Goal: Task Accomplishment & Management: Manage account settings

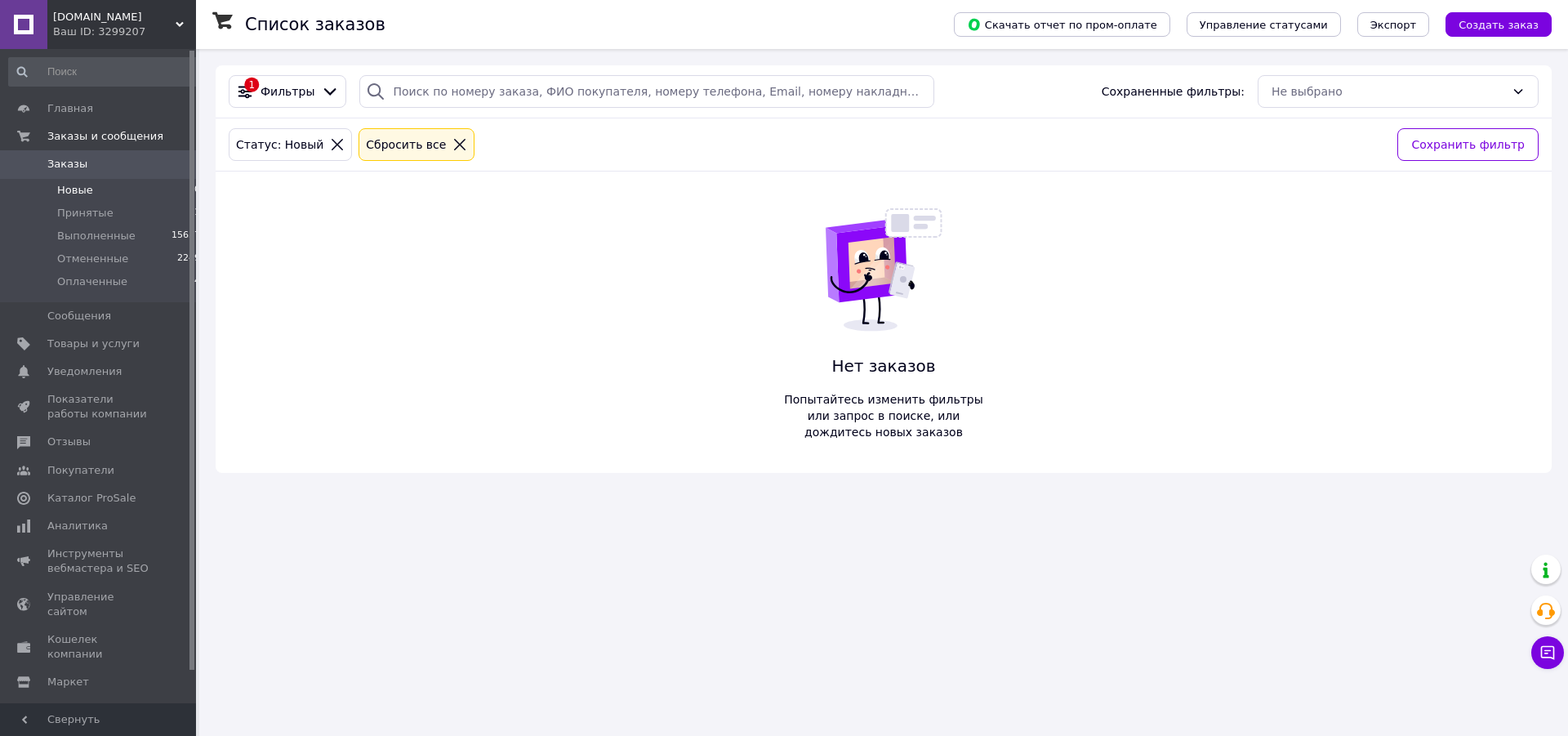
click at [90, 184] on li "Новые 0" at bounding box center [104, 190] width 210 height 23
click at [65, 208] on span "Принятые" at bounding box center [85, 214] width 56 height 15
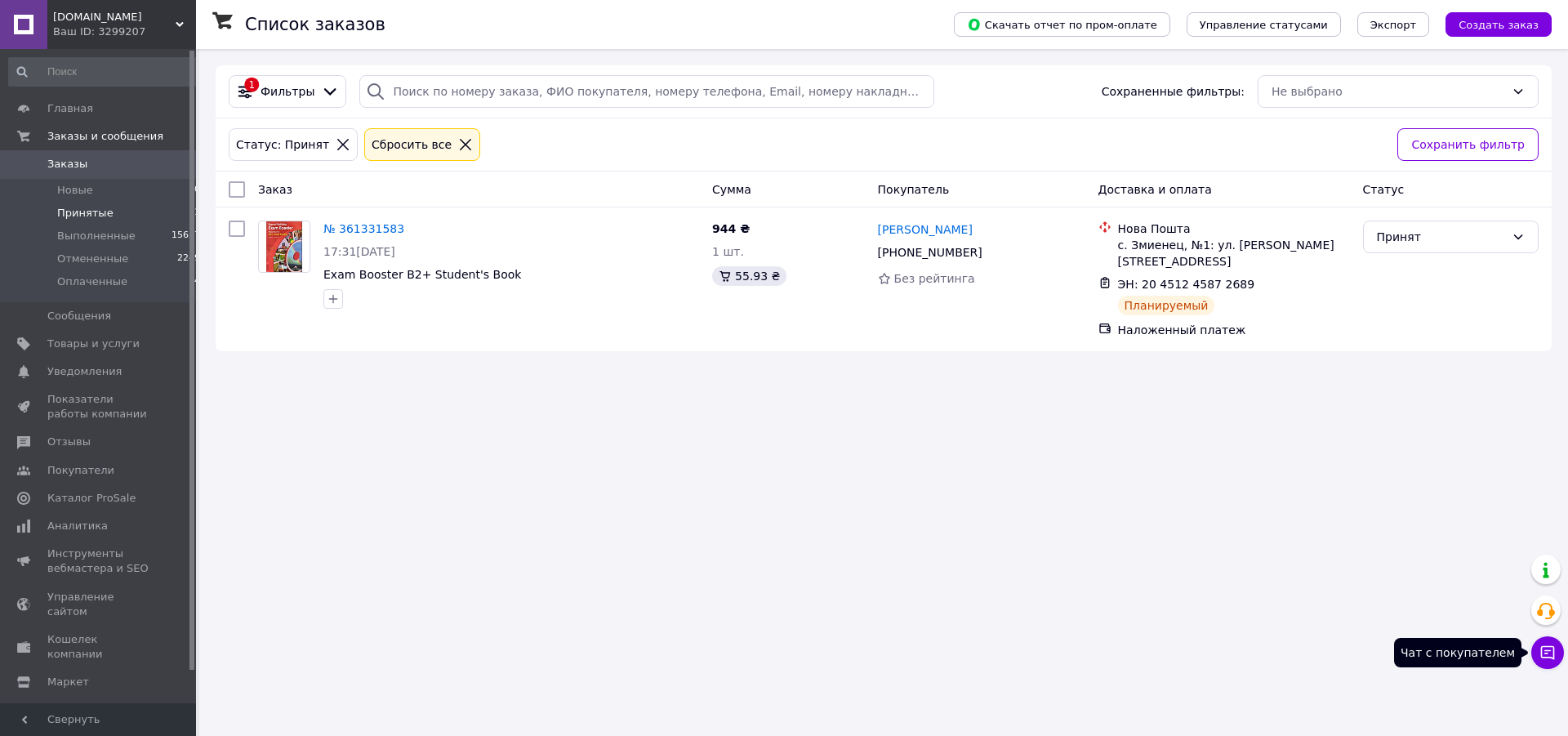
click at [1553, 646] on icon at bounding box center [1548, 652] width 14 height 14
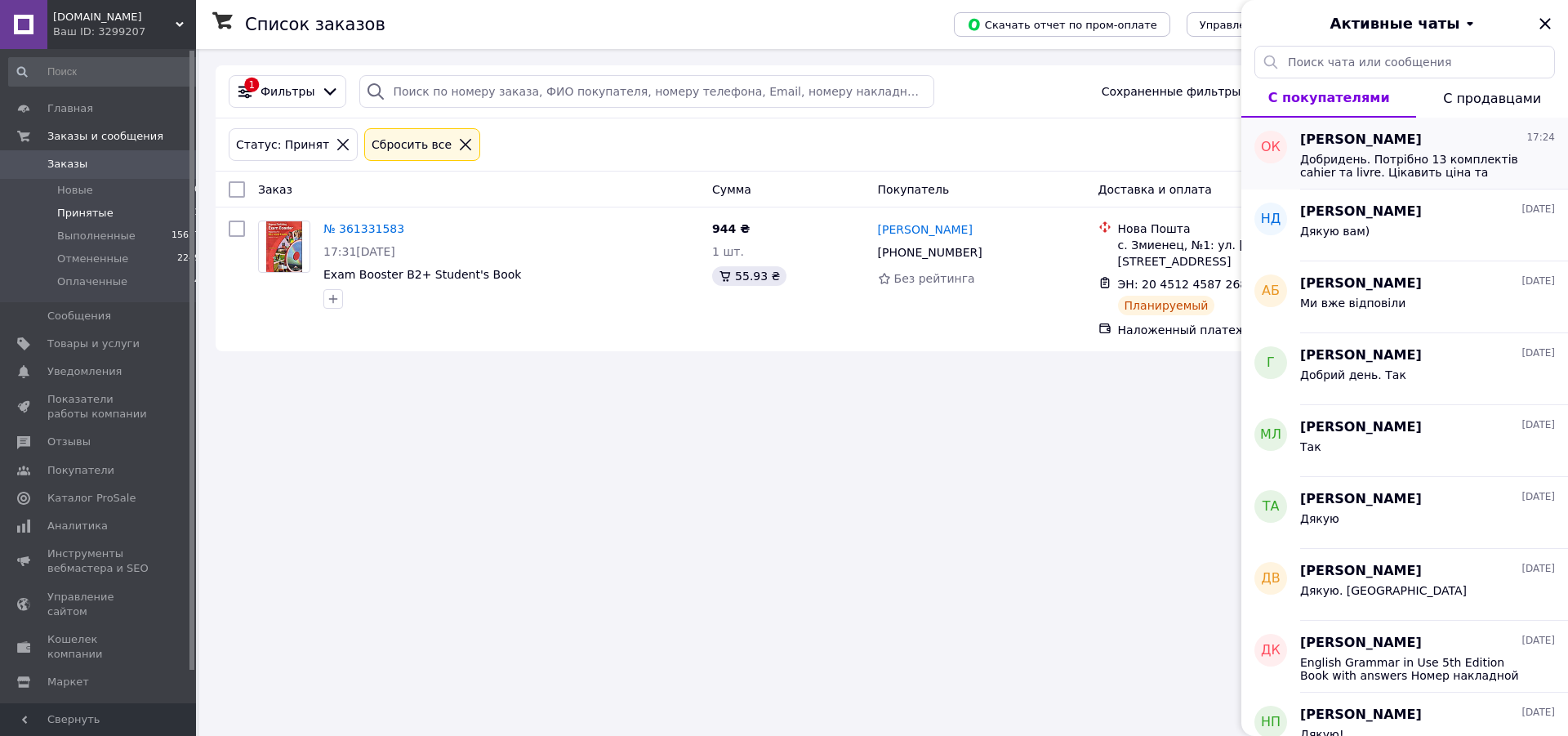
click at [1408, 150] on div "Добридень. Потрібно 13 комплектів cahier та livre. Цікавить ціна та термін вико…" at bounding box center [1428, 164] width 255 height 29
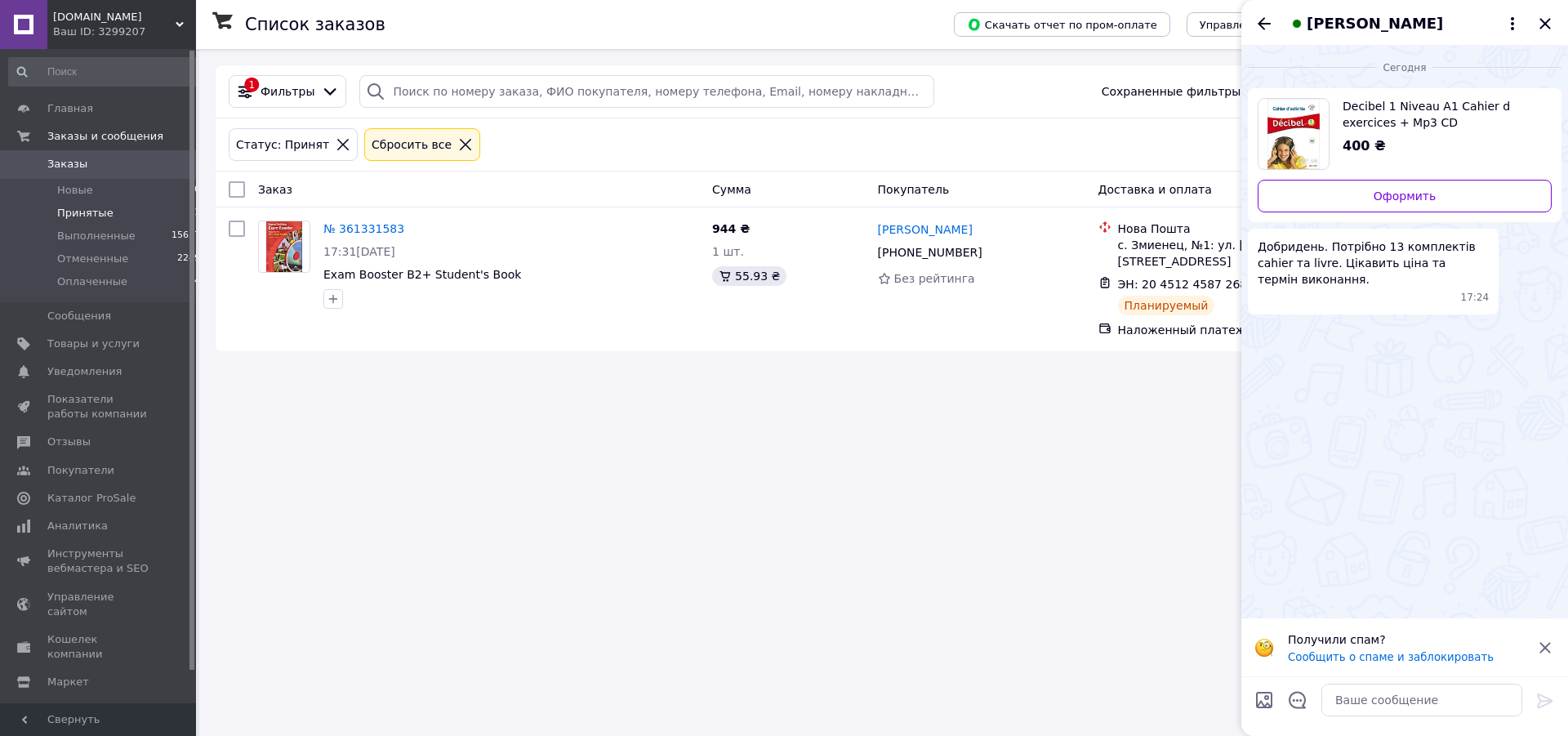
click at [1374, 104] on span "Decibel 1 Niveau A1 Cahier d exercices + Mp3 CD" at bounding box center [1441, 114] width 196 height 33
click at [1348, 701] on textarea at bounding box center [1422, 701] width 201 height 33
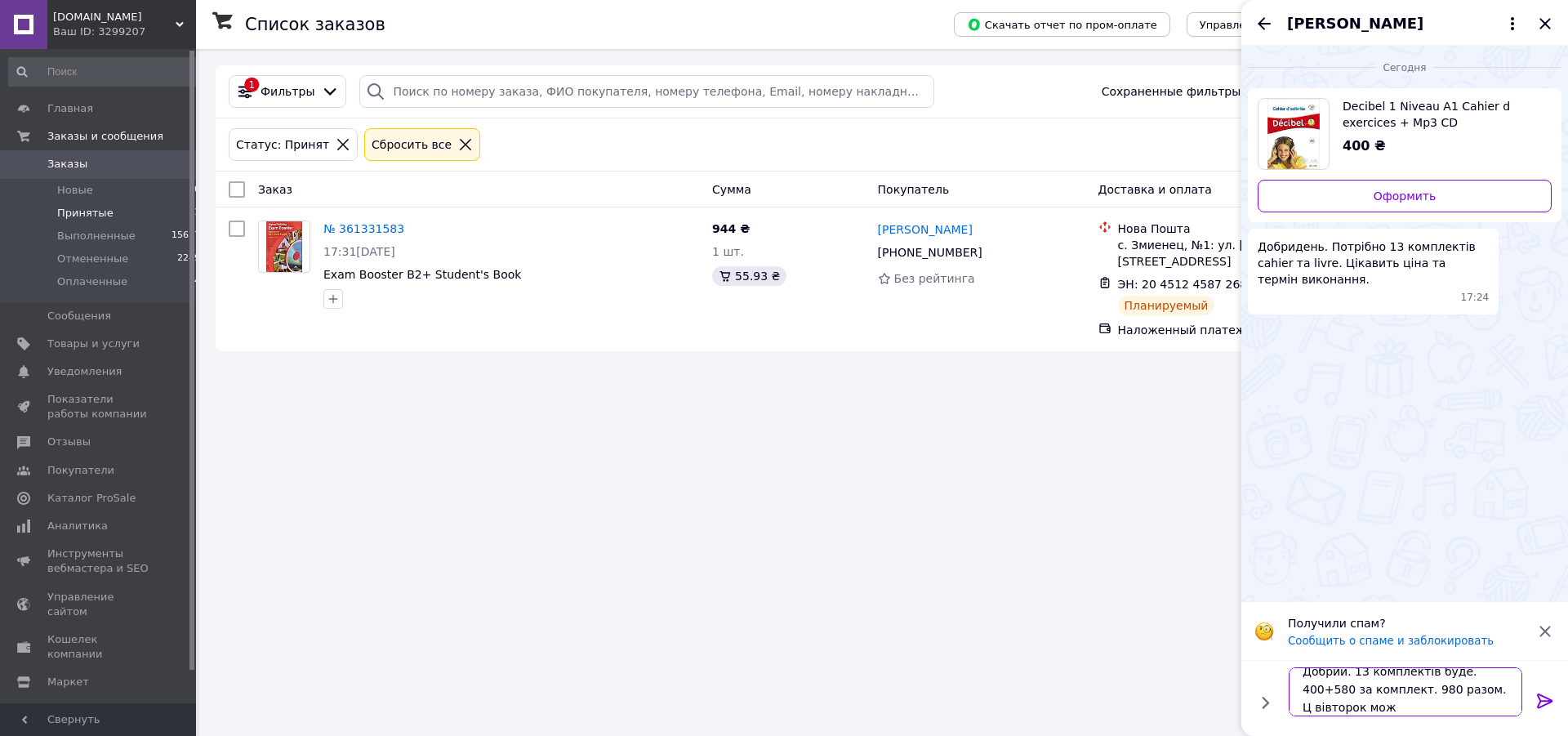
scroll to position [2, 0]
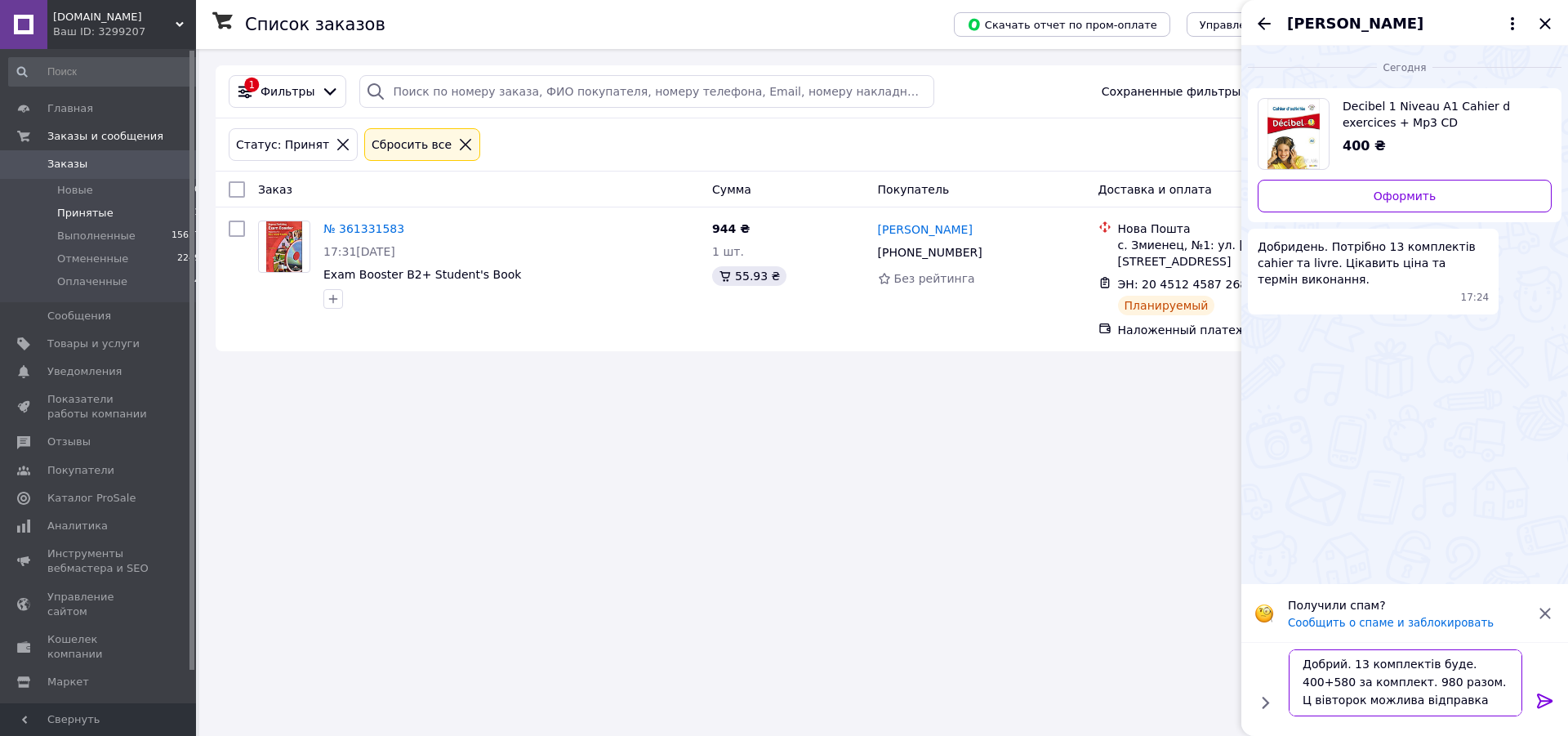
type textarea "Добрий. 13 комплектів буде. 400+580 за комплект. 980 разом. Ц вівторок можлива …"
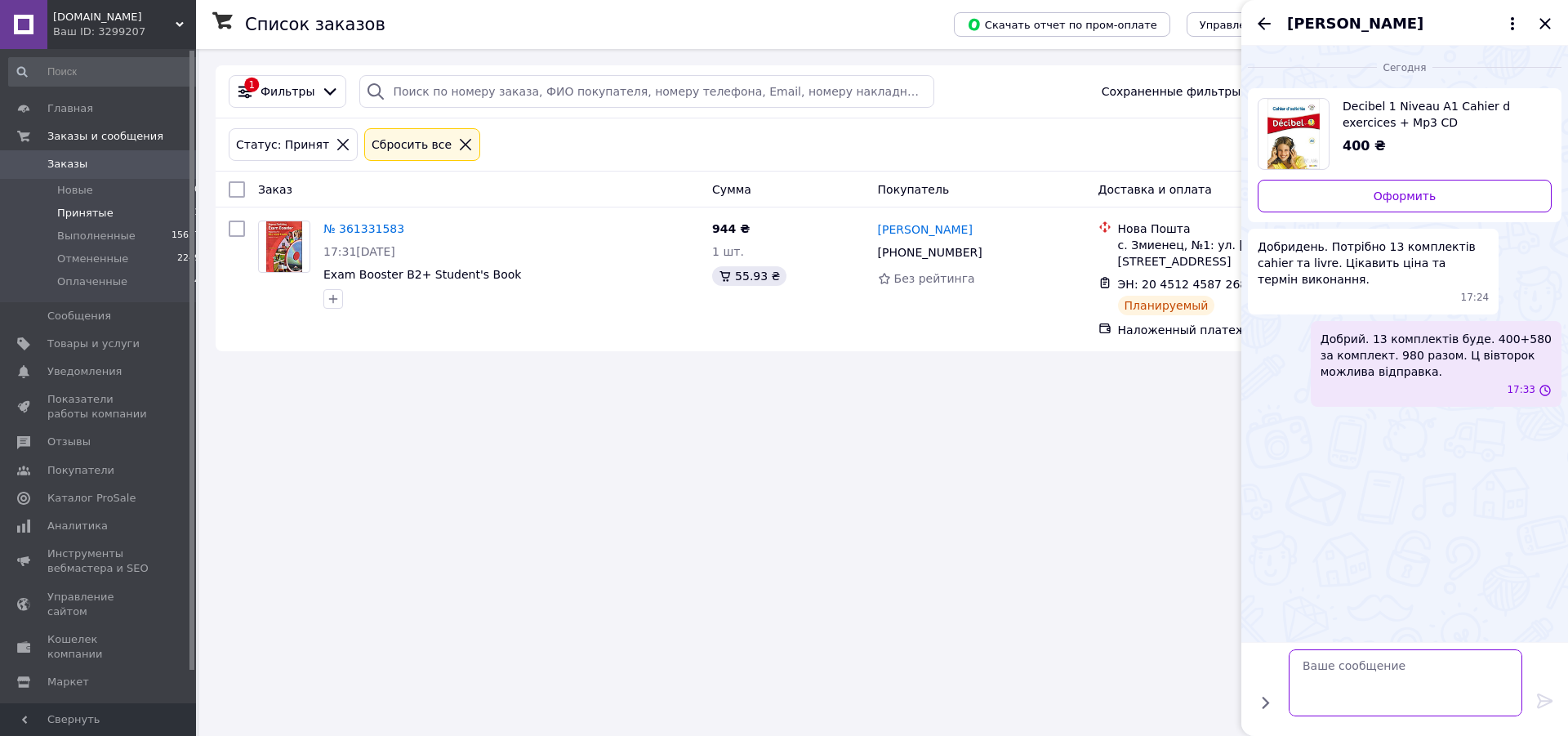
scroll to position [0, 0]
click at [1519, 383] on span "17:33" at bounding box center [1521, 390] width 28 height 14
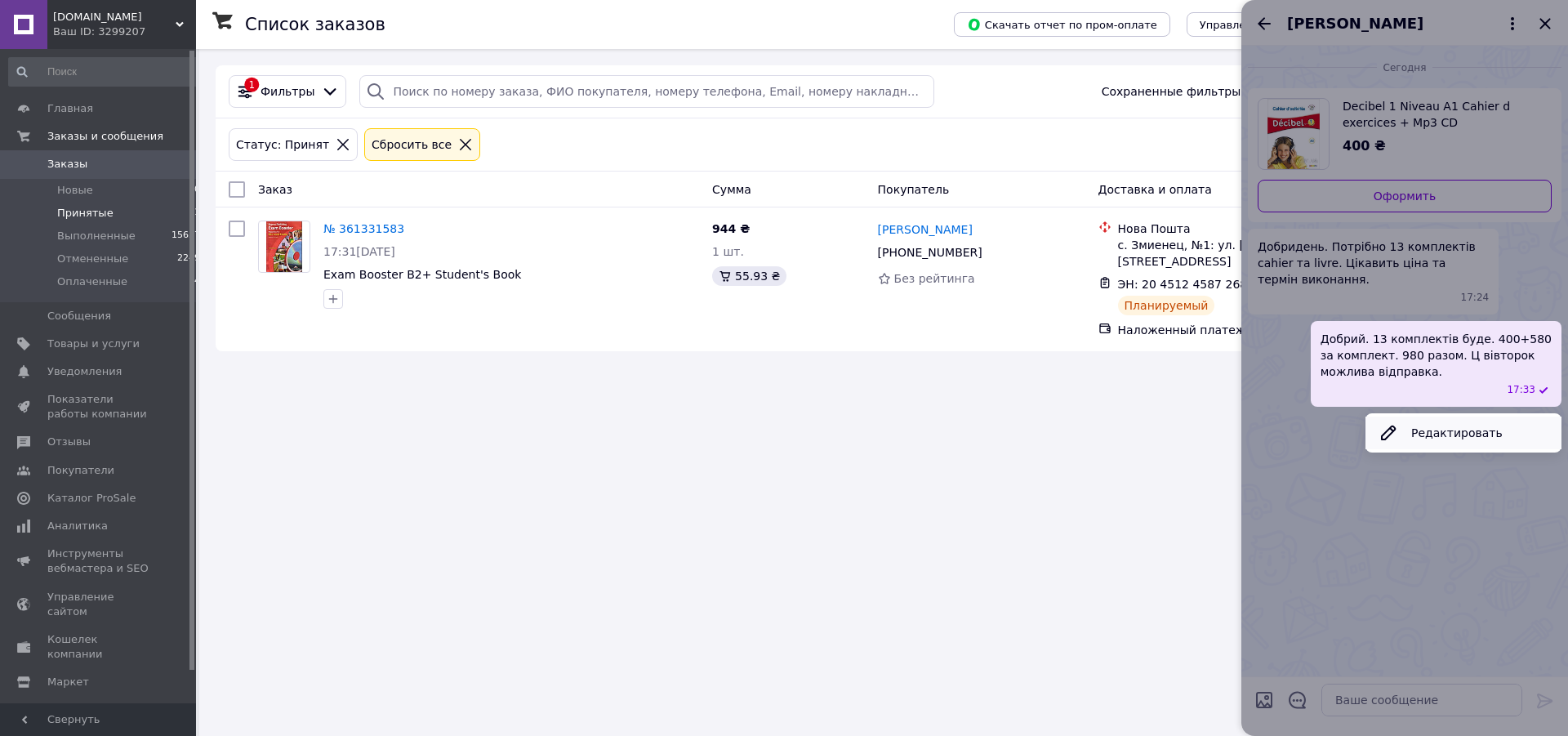
click at [1441, 418] on button "Редактировать" at bounding box center [1464, 433] width 196 height 33
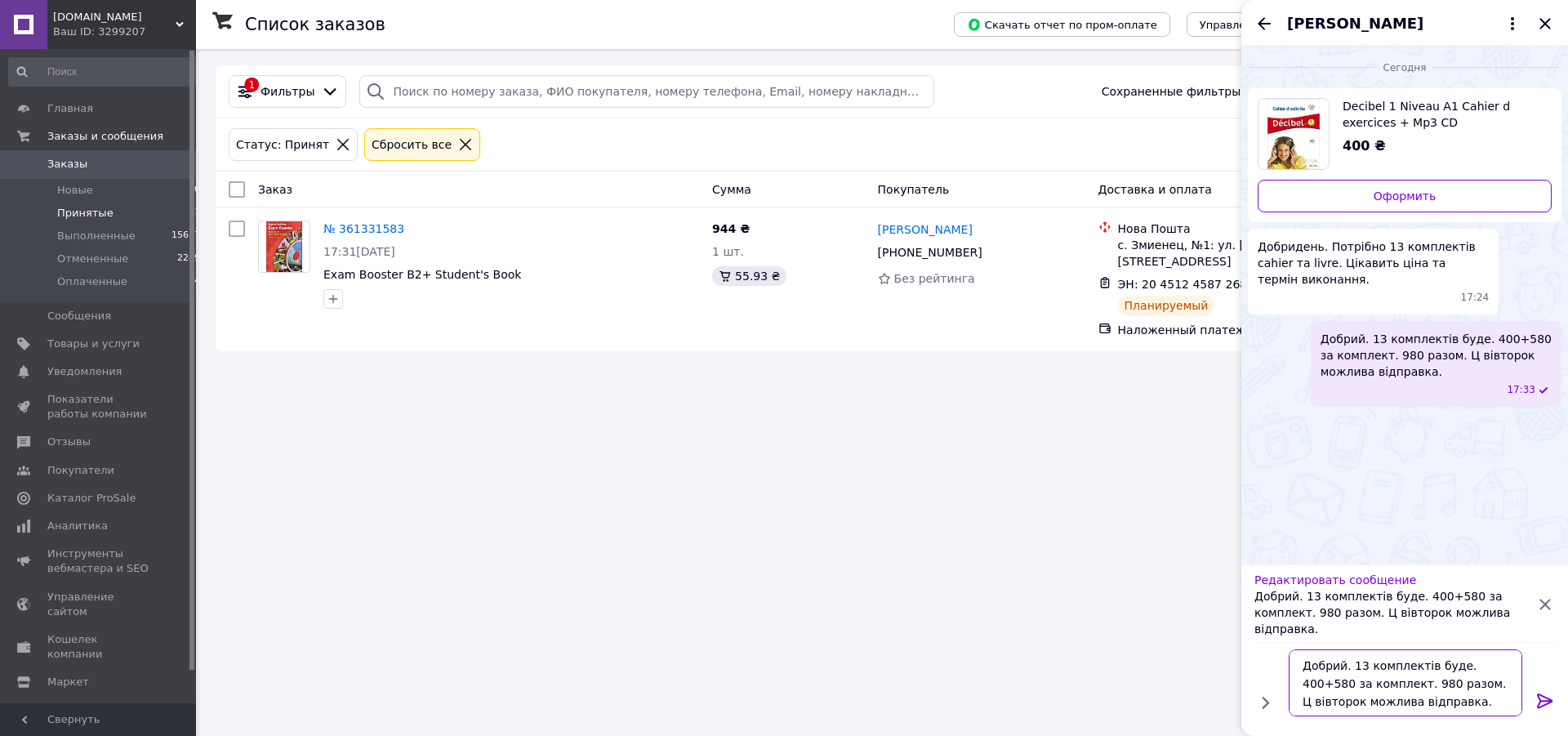
click at [1487, 685] on textarea "Добрий. 13 комплектів буде. 400+580 за комплект. 980 разом. Ц вівторок можлива …" at bounding box center [1405, 683] width 233 height 67
type textarea "Добрий. 13 комплектів буде. 400+580 за комплект. 980 разом. У вівторок можлива …"
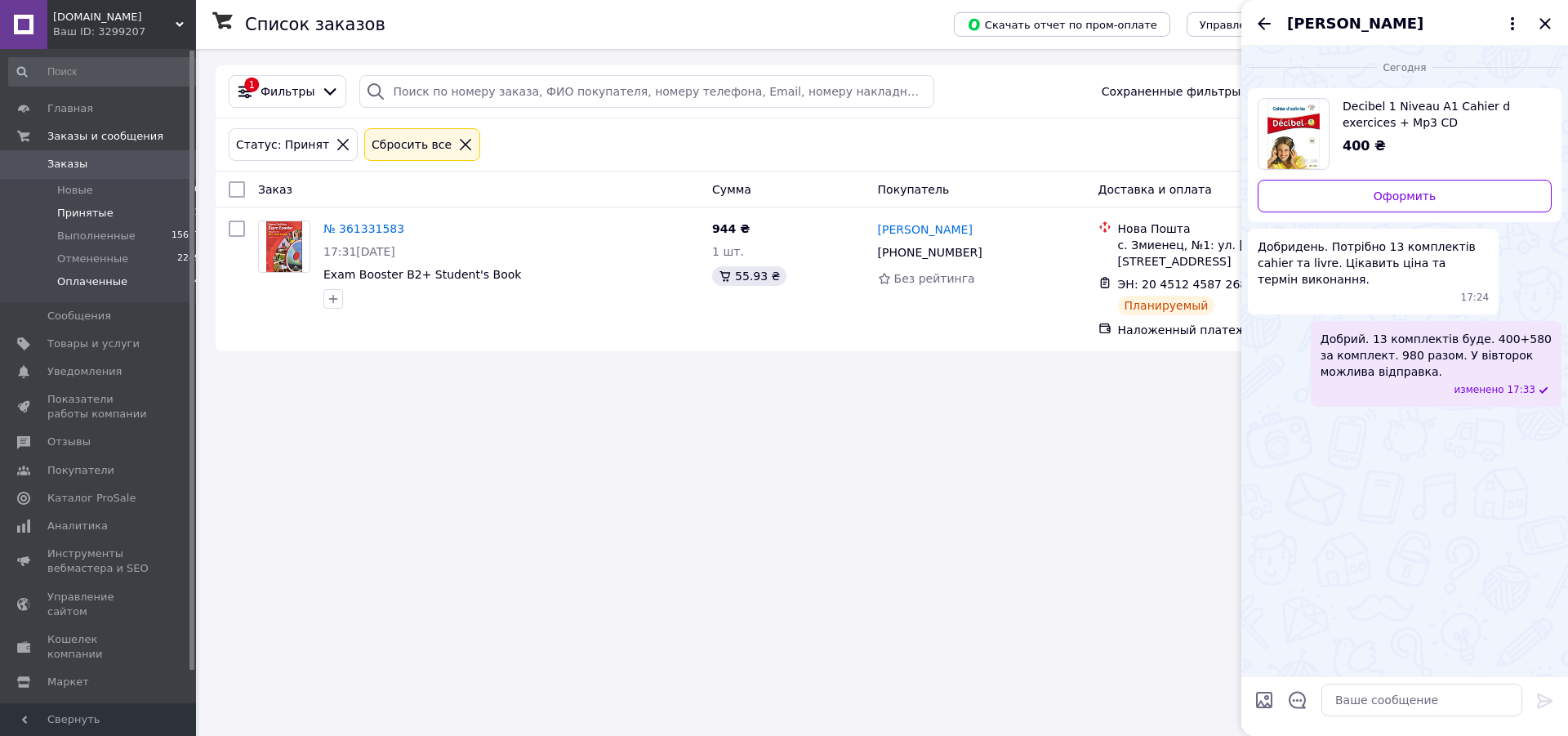
click at [107, 281] on span "Оплаченные" at bounding box center [92, 282] width 70 height 15
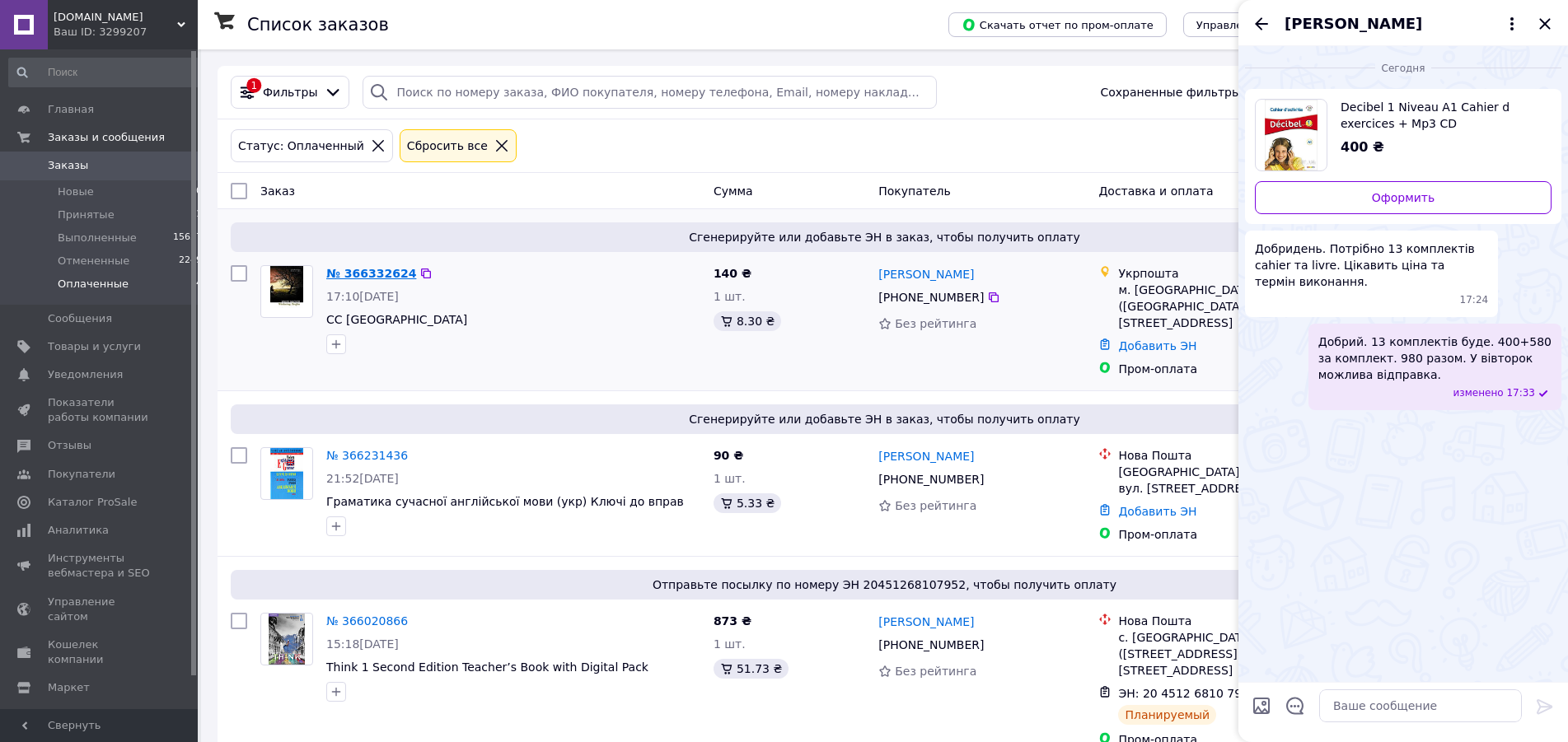
click at [380, 274] on link "№ 366332624" at bounding box center [371, 273] width 90 height 13
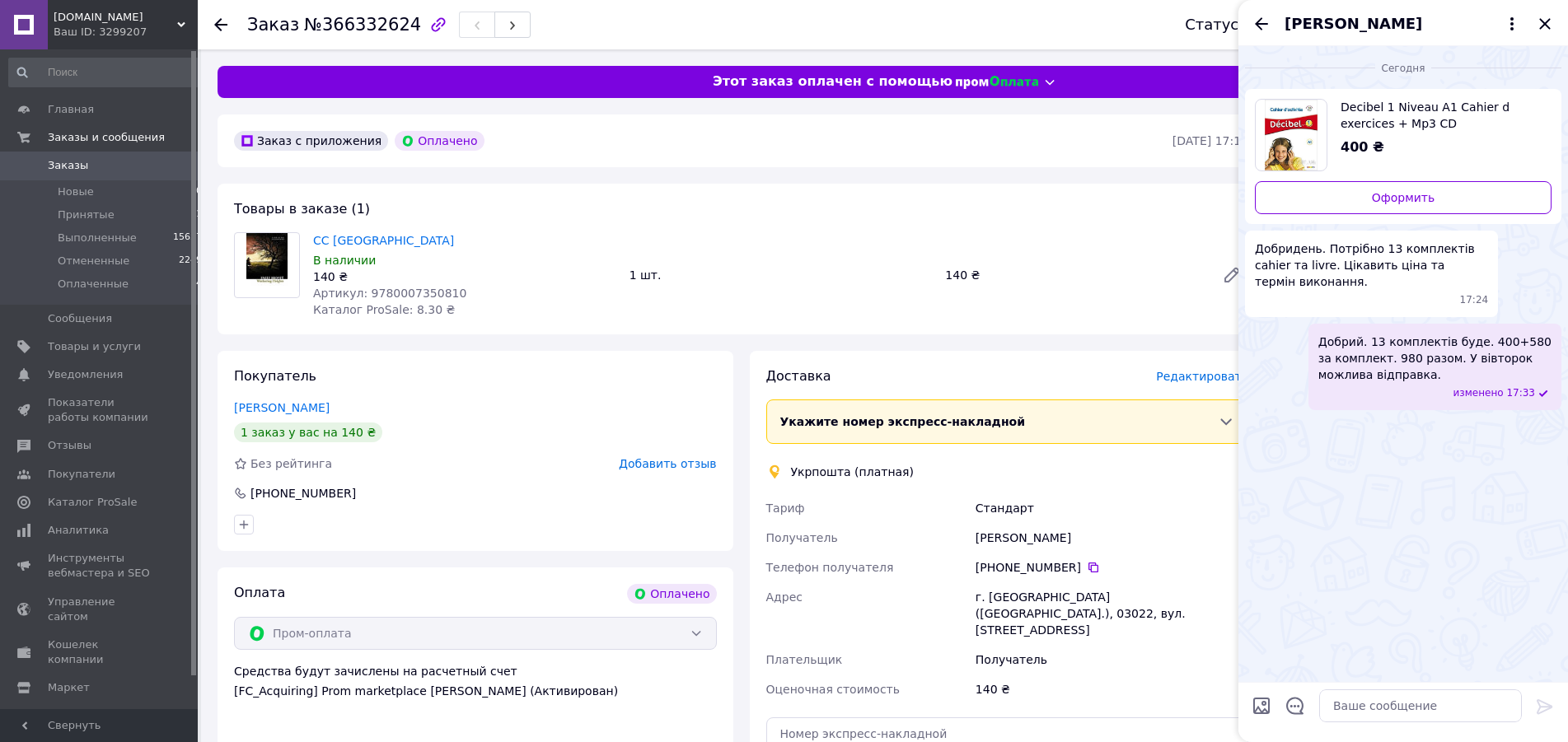
click at [389, 291] on span "Артикул: 9780007350810" at bounding box center [389, 293] width 153 height 13
copy span "9780007350810"
click at [98, 346] on span "Товары и услуги" at bounding box center [94, 346] width 93 height 15
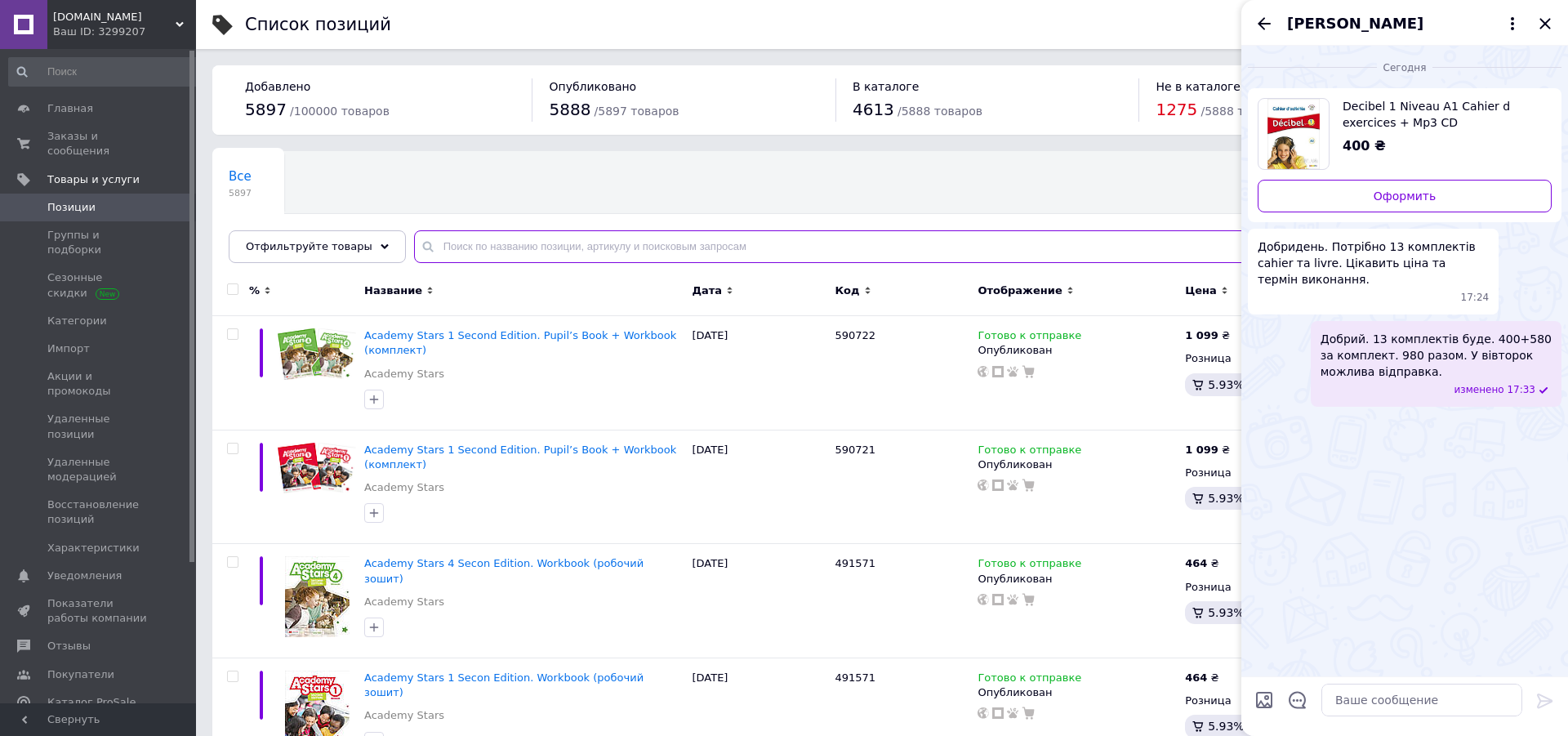
click at [562, 244] on input "text" at bounding box center [975, 247] width 1122 height 33
paste input "9780007350810"
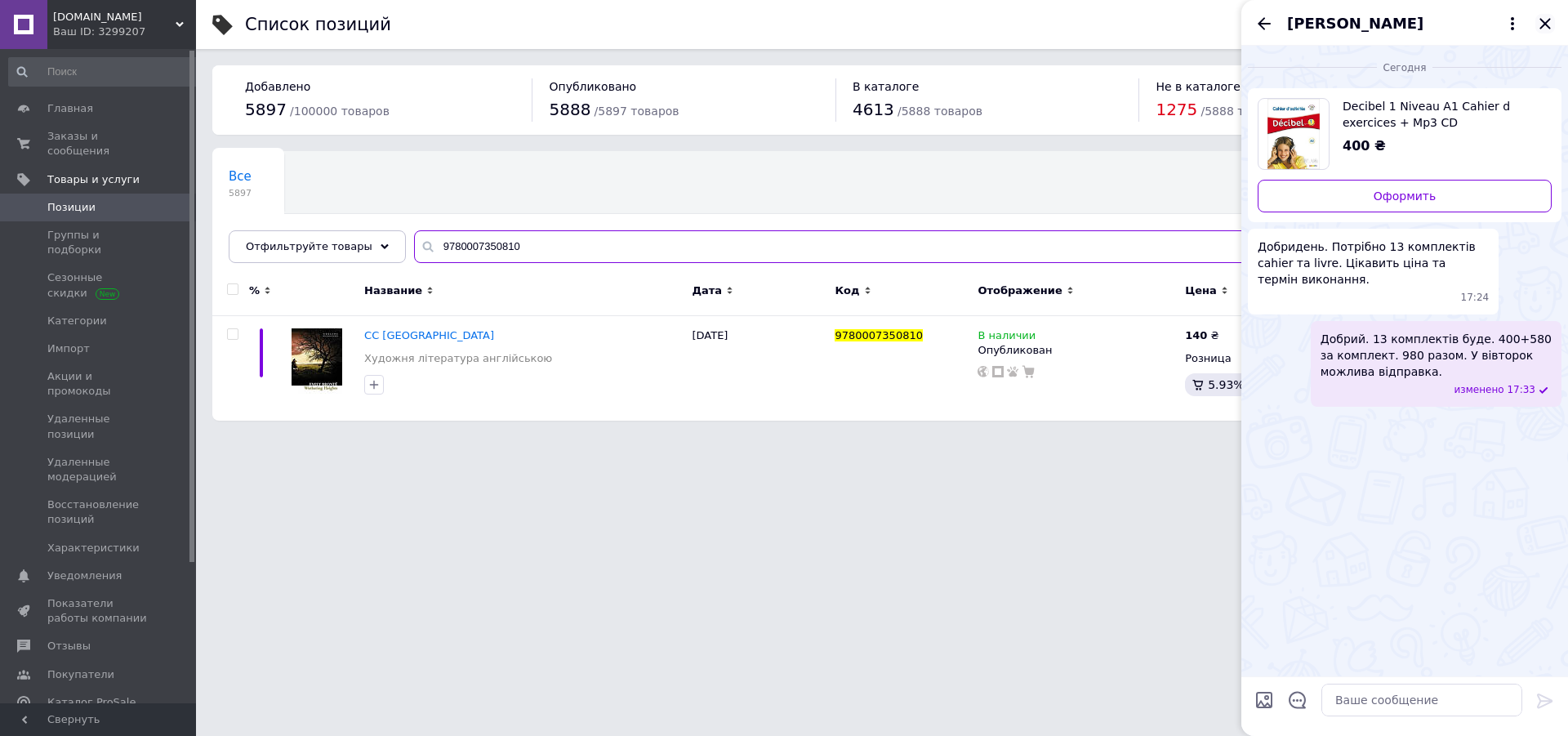
type input "9780007350810"
click at [1538, 22] on icon "Закрыть" at bounding box center [1545, 24] width 20 height 20
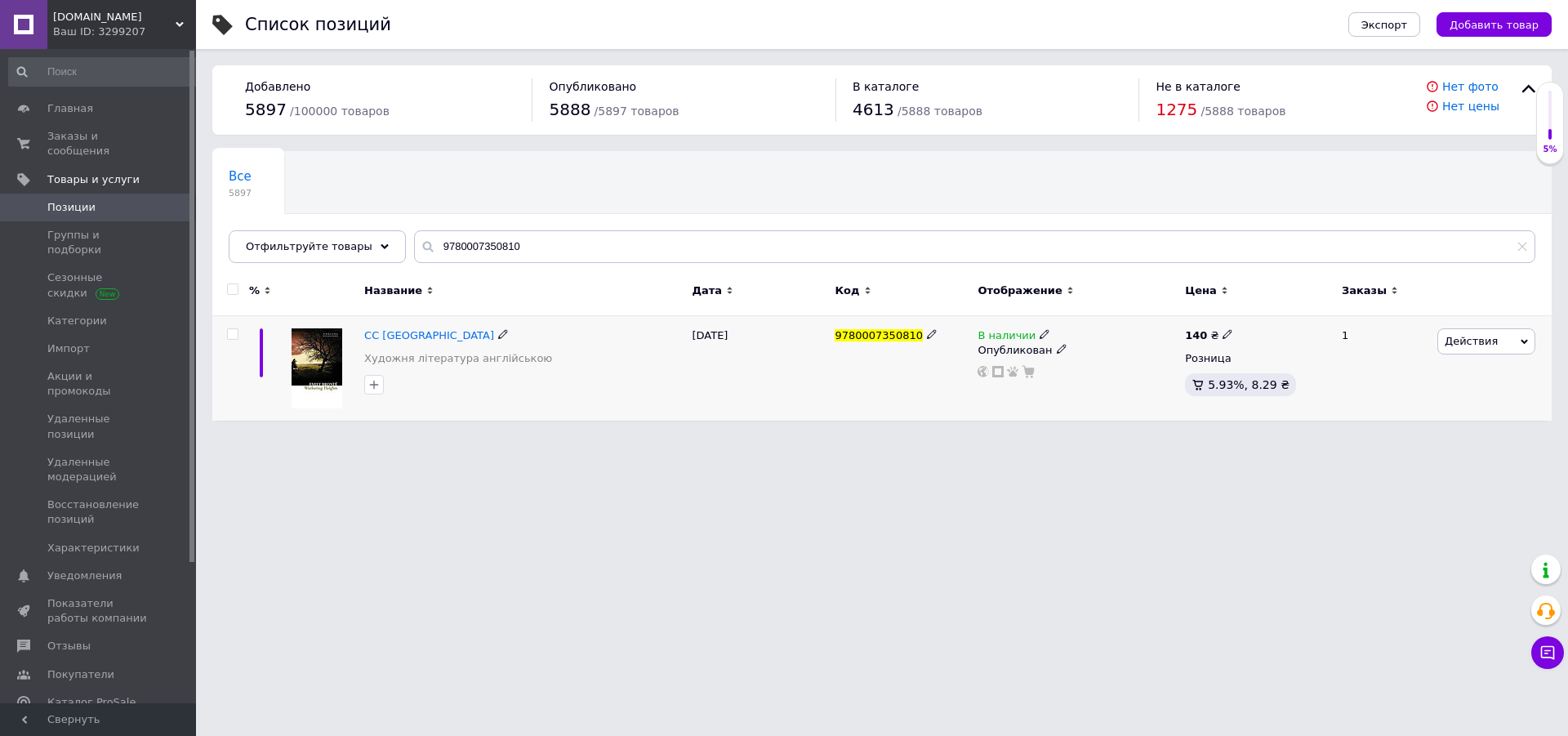
click at [1223, 336] on icon at bounding box center [1227, 333] width 10 height 10
type input "180"
click at [1040, 336] on icon at bounding box center [1045, 333] width 10 height 10
click at [1077, 401] on li "Готово к отправке" at bounding box center [1136, 393] width 155 height 23
click at [768, 379] on div "[DATE]" at bounding box center [759, 369] width 143 height 105
